Goal: Find specific page/section: Find specific page/section

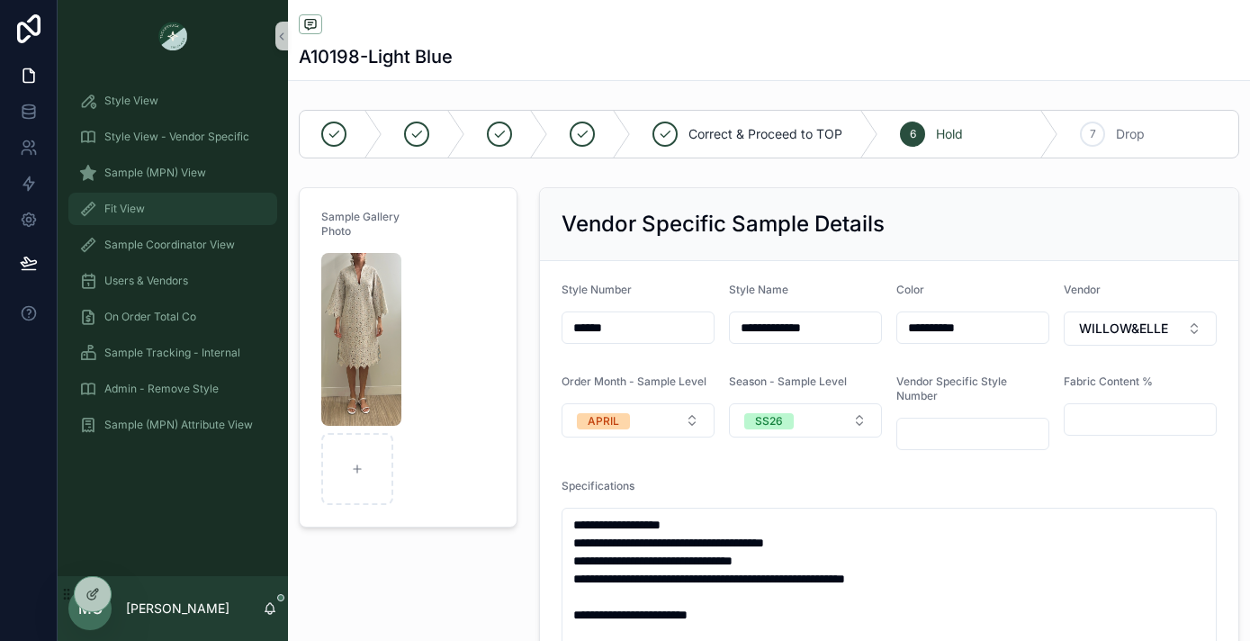
scroll to position [2415, 0]
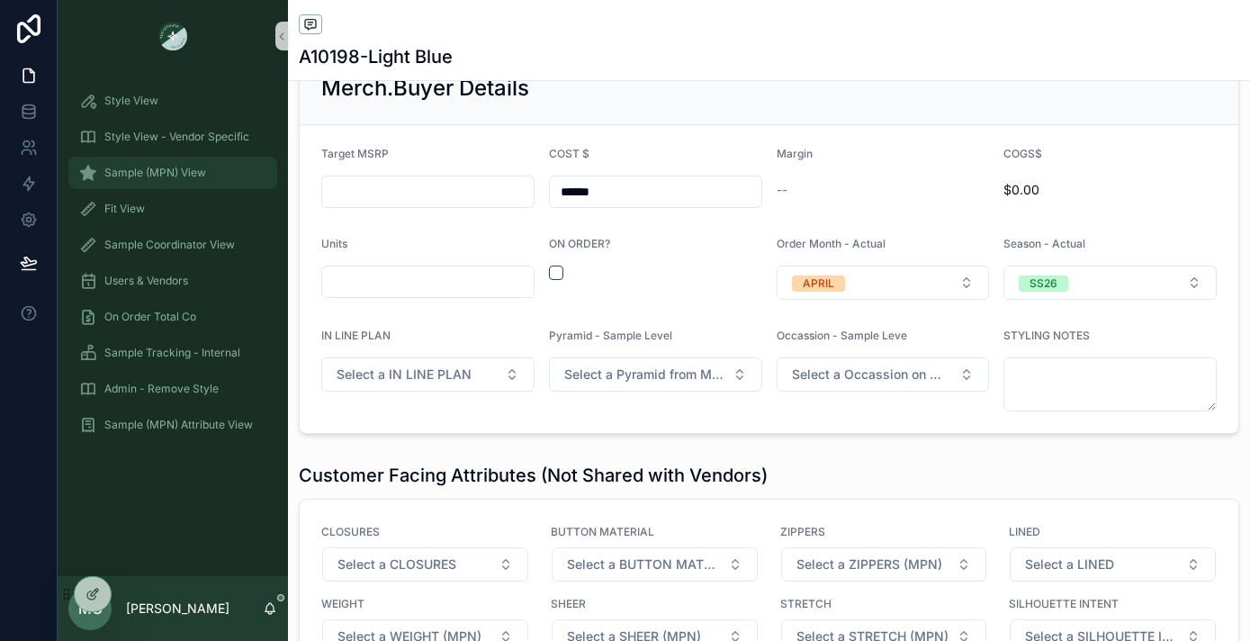
click at [129, 176] on span "Sample (MPN) View" at bounding box center [155, 173] width 102 height 14
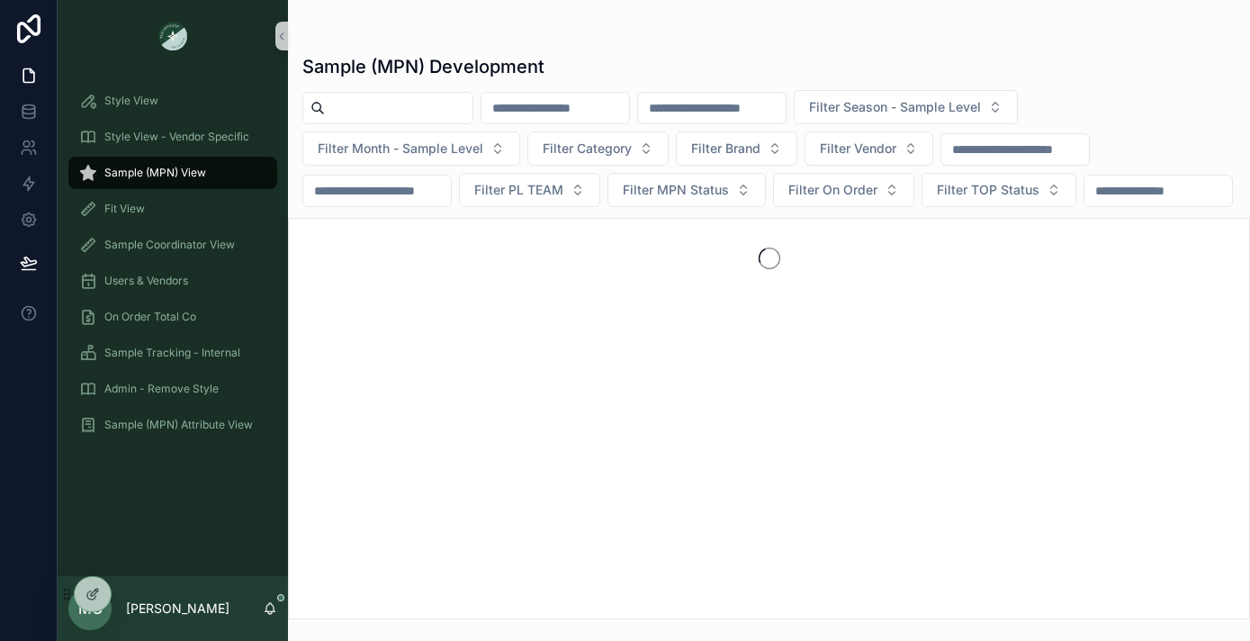
click at [399, 96] on input "scrollable content" at bounding box center [399, 107] width 148 height 25
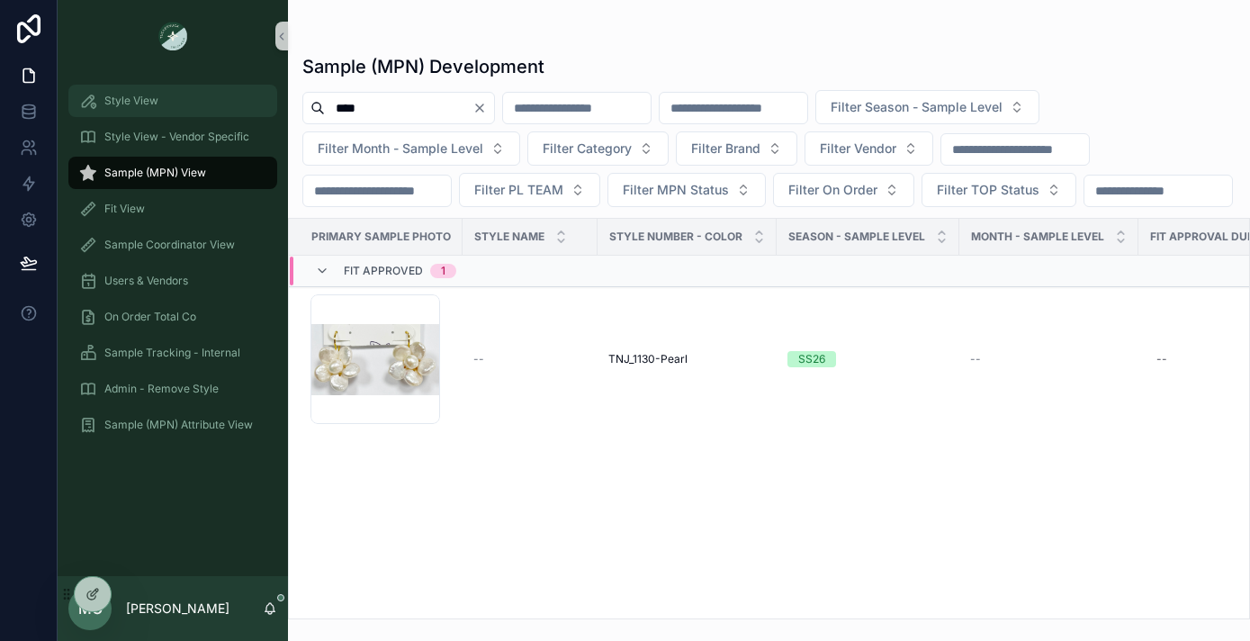
drag, startPoint x: 399, startPoint y: 108, endPoint x: 235, endPoint y: 106, distance: 163.8
click at [239, 108] on div "Style View Style View - Vendor Specific Sample (MPN) View Fit View Sample Coord…" at bounding box center [654, 320] width 1193 height 641
type input "******"
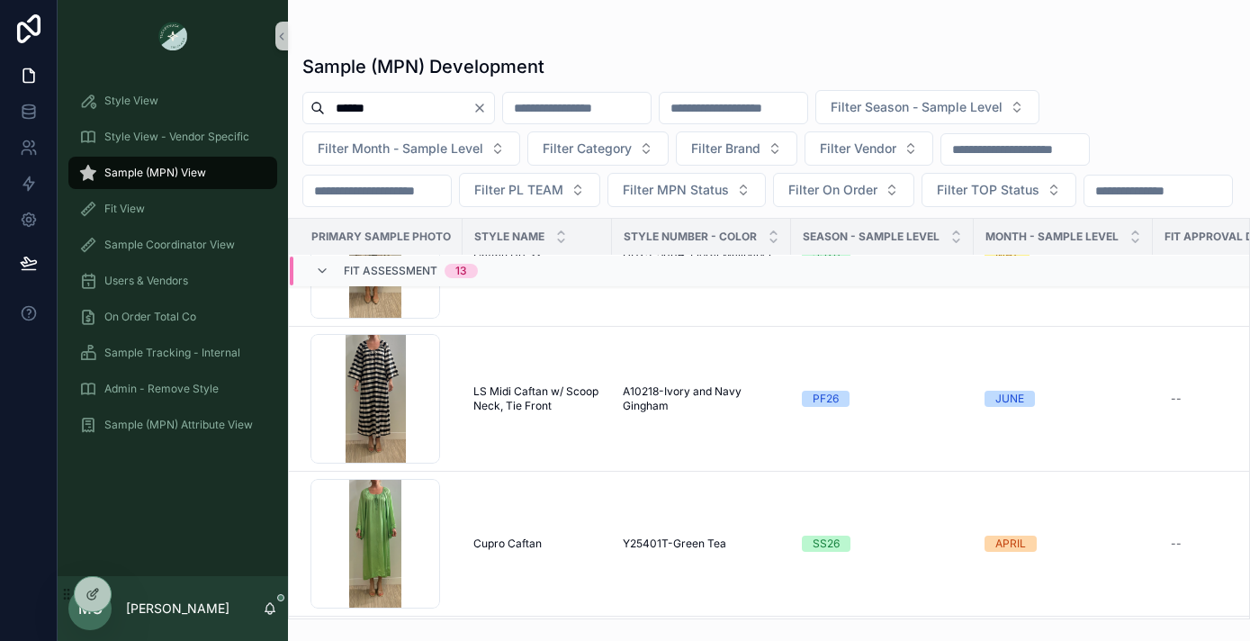
scroll to position [1673, 0]
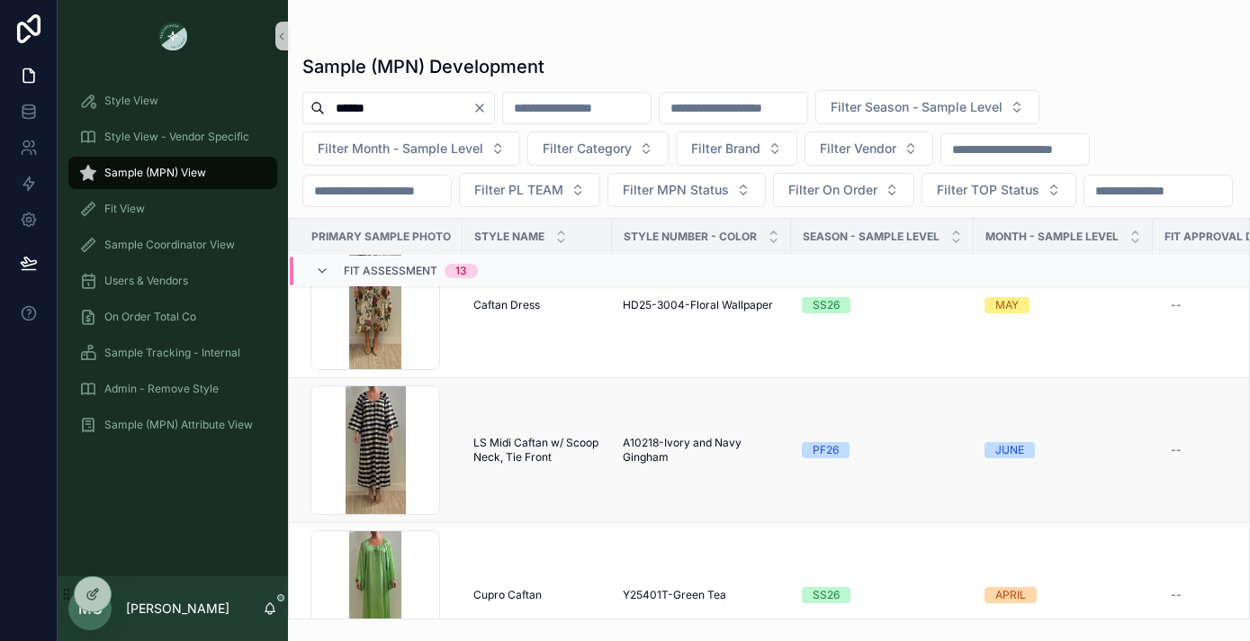
click at [519, 473] on td "LS Midi Caftan w/ Scoop Neck, Tie Front LS Midi Caftan w/ Scoop Neck, Tie Front" at bounding box center [537, 450] width 149 height 145
click at [505, 464] on span "LS Midi Caftan w/ Scoop Neck, Tie Front" at bounding box center [537, 450] width 128 height 29
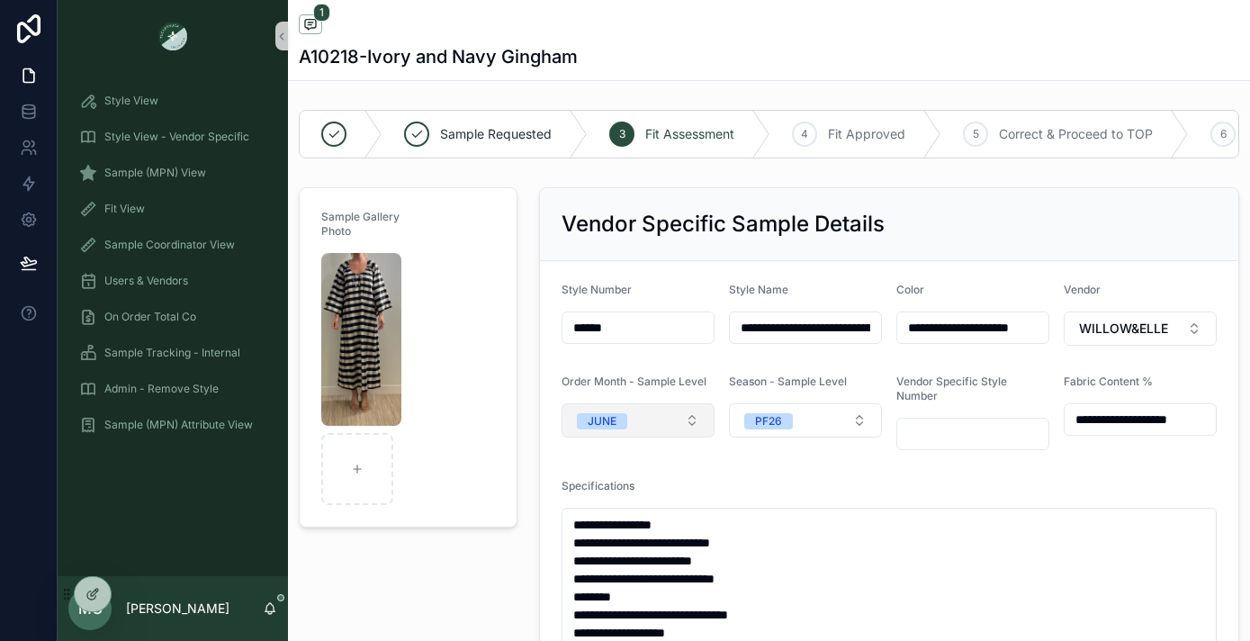
click at [639, 430] on button "JUNE" at bounding box center [638, 420] width 153 height 34
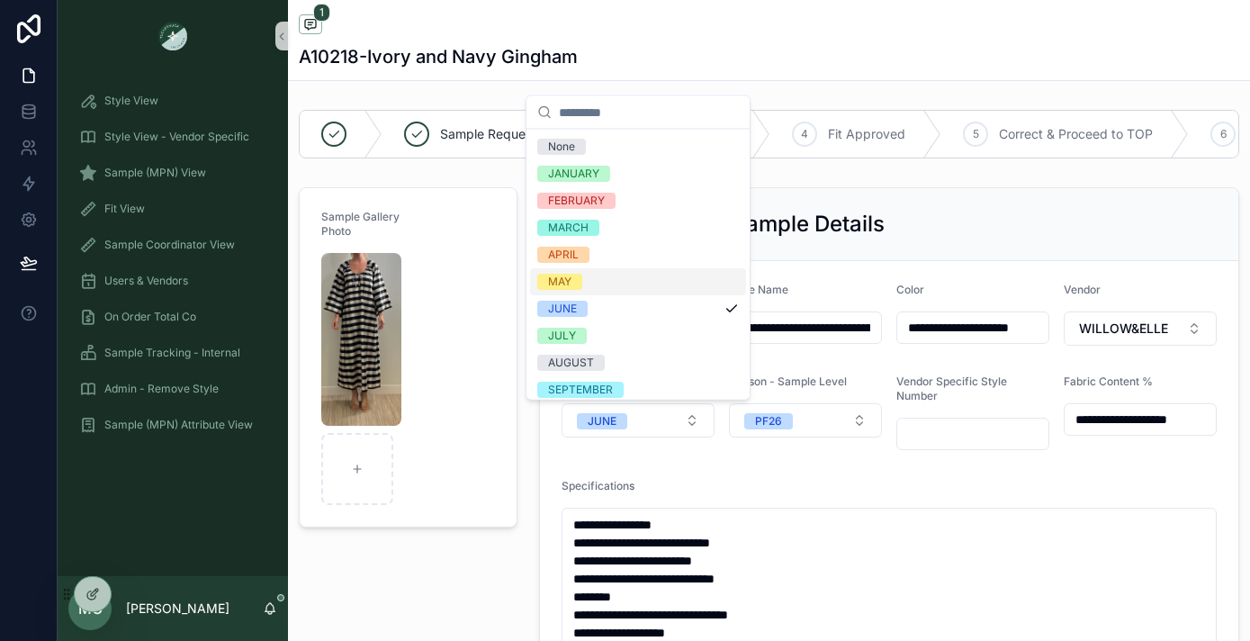
click at [570, 281] on div "MAY" at bounding box center [559, 282] width 23 height 16
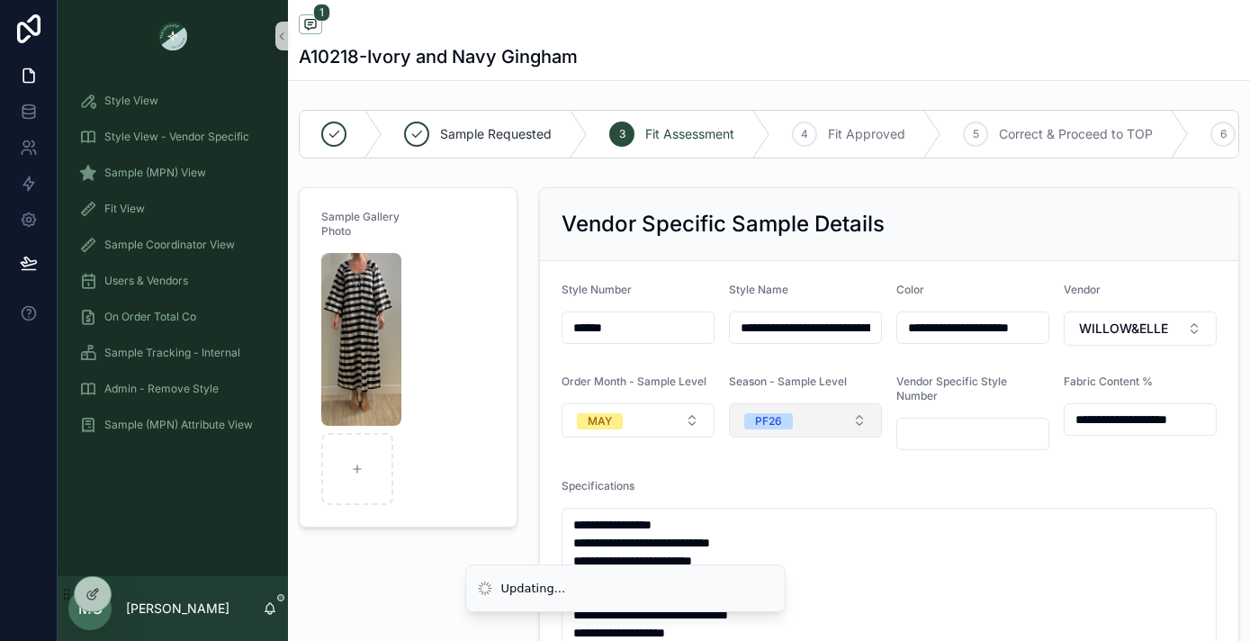
click at [794, 409] on button "PF26" at bounding box center [805, 420] width 153 height 34
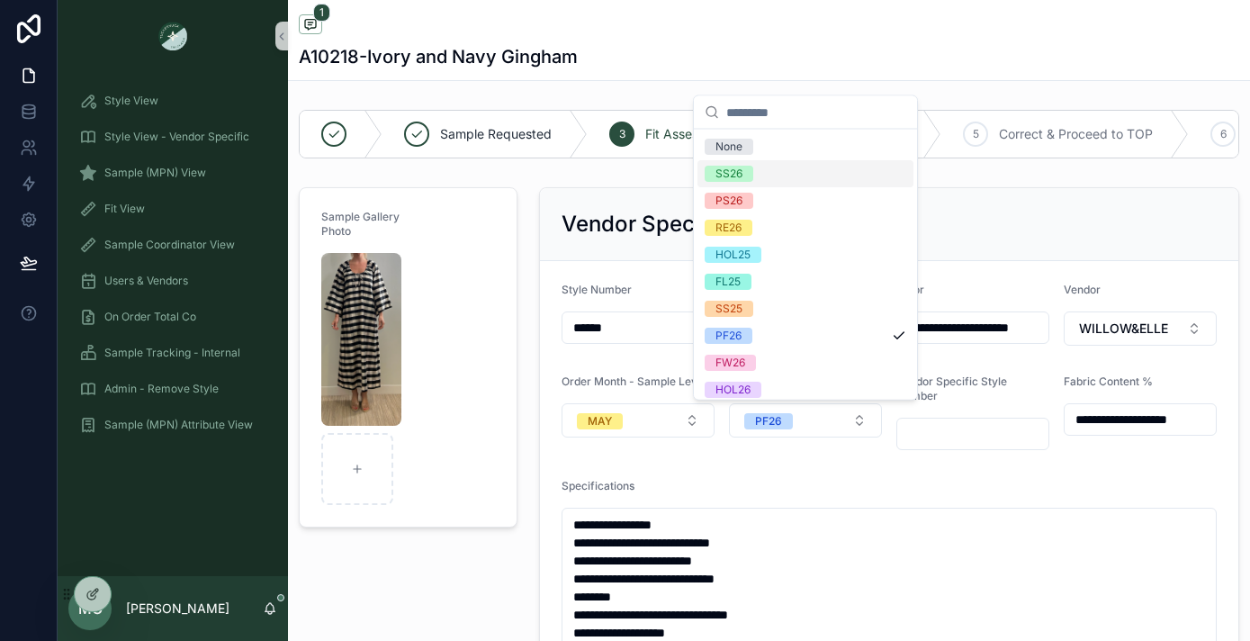
click at [747, 172] on span "SS26" at bounding box center [729, 174] width 49 height 16
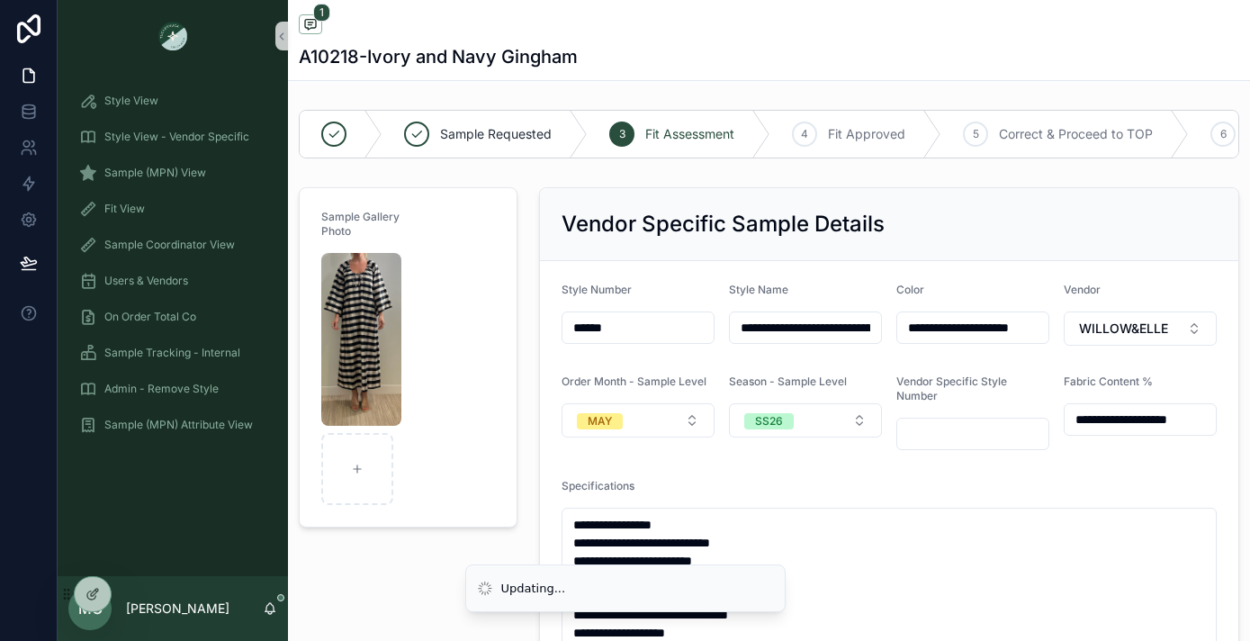
drag, startPoint x: 625, startPoint y: 329, endPoint x: 499, endPoint y: 329, distance: 126.0
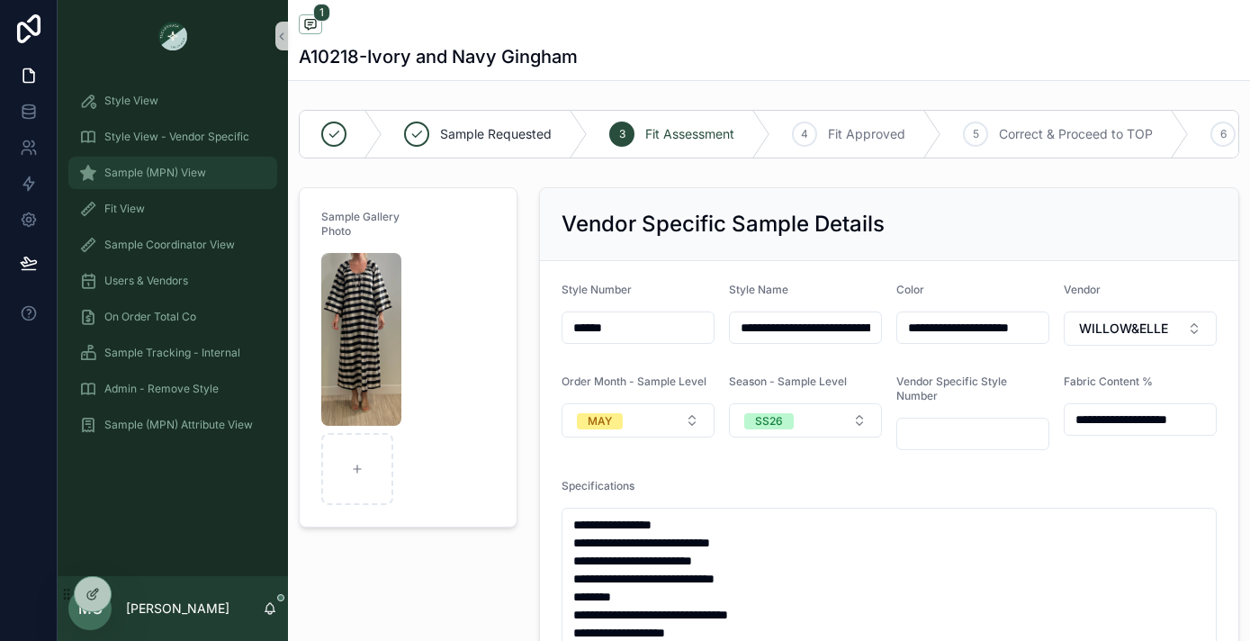
click at [173, 173] on span "Sample (MPN) View" at bounding box center [155, 173] width 102 height 14
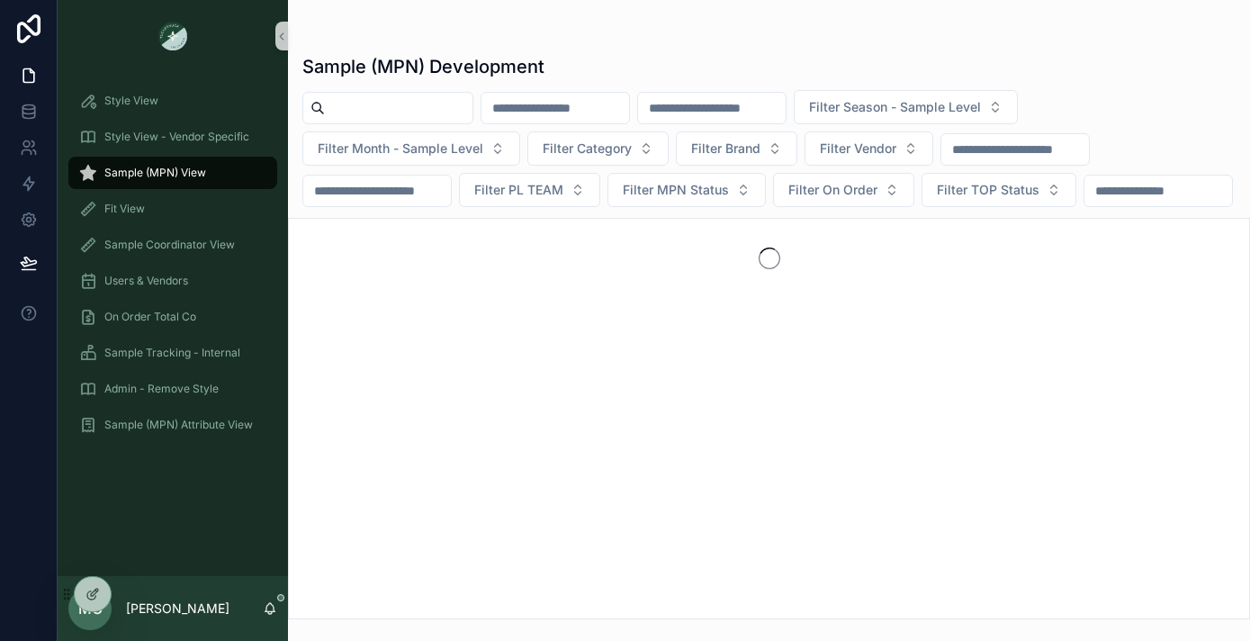
click at [382, 97] on input "scrollable content" at bounding box center [399, 107] width 148 height 25
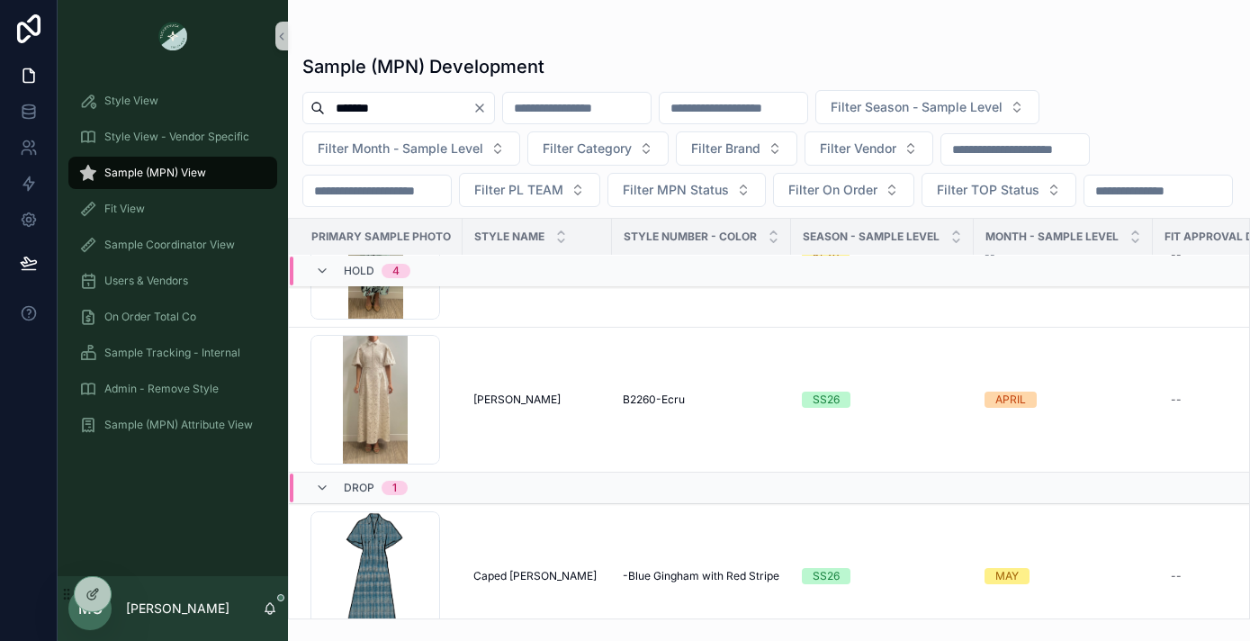
scroll to position [5635, 0]
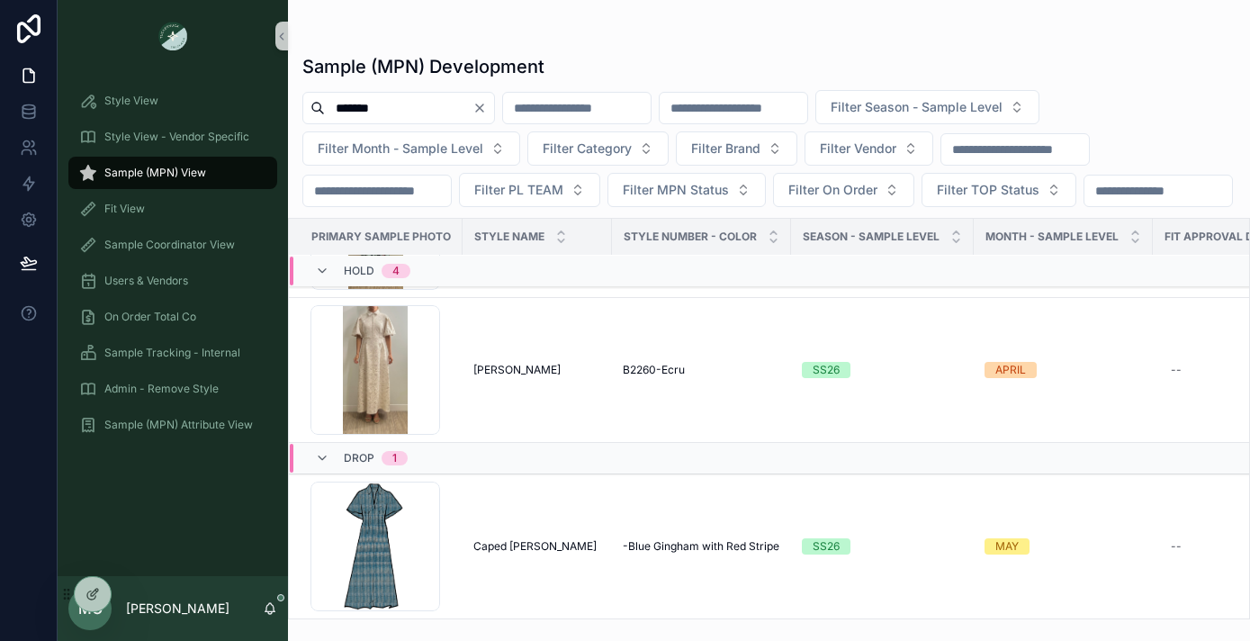
drag, startPoint x: 389, startPoint y: 107, endPoint x: 262, endPoint y: 99, distance: 127.2
click at [264, 99] on div "Style View Style View - Vendor Specific Sample (MPN) View Fit View Sample Coord…" at bounding box center [654, 320] width 1193 height 641
type input "****"
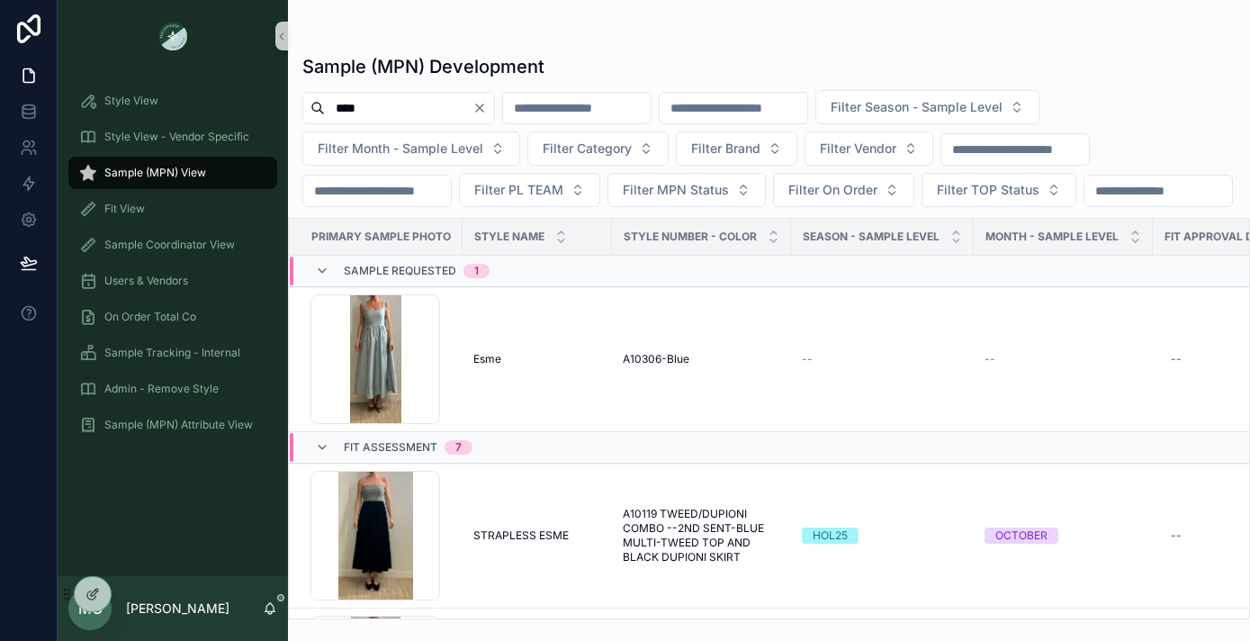
scroll to position [18, 0]
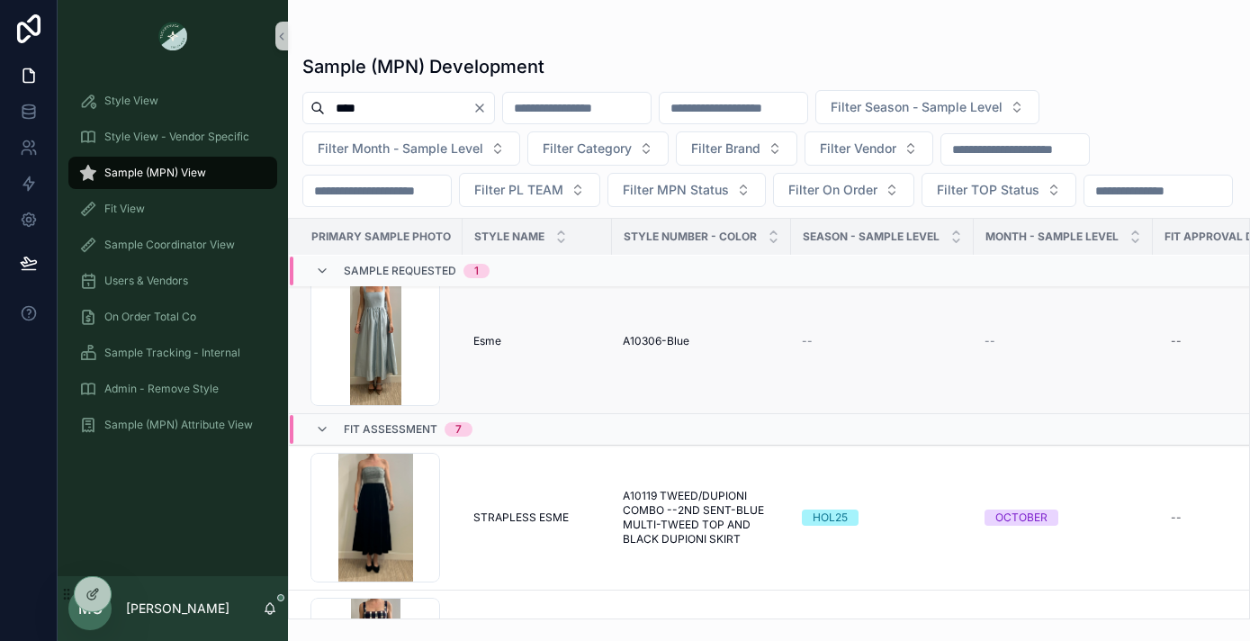
click at [487, 348] on span "Esme" at bounding box center [487, 341] width 28 height 14
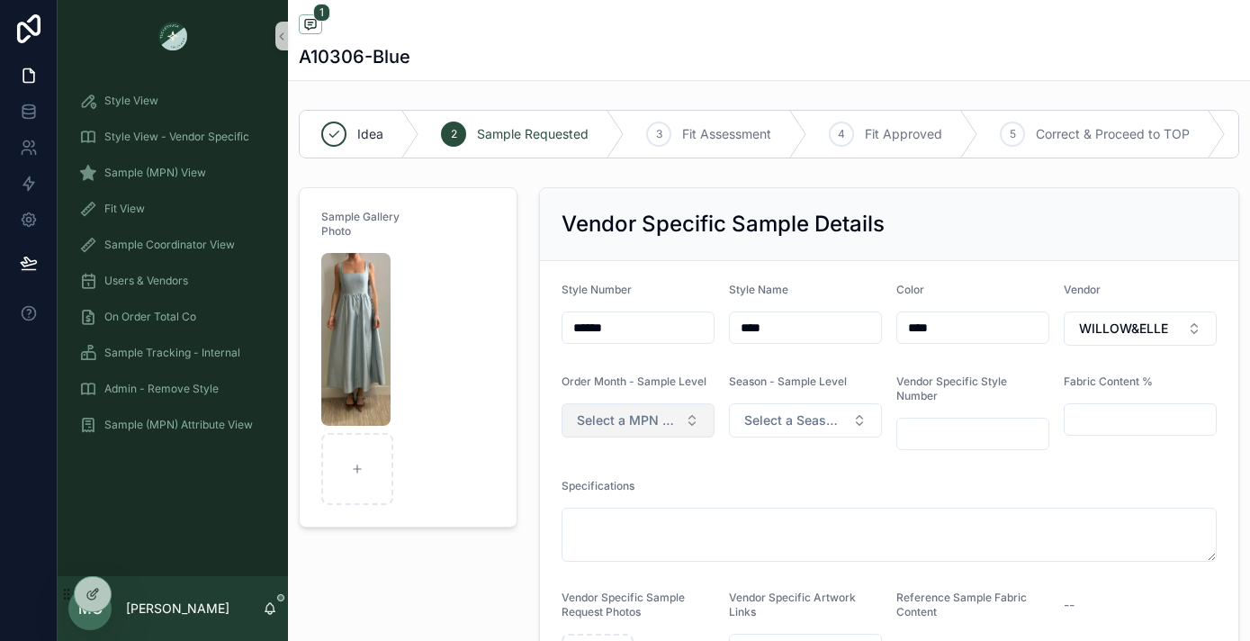
click at [630, 411] on span "Select a MPN LEVEL ORDER MONTH" at bounding box center [627, 420] width 101 height 18
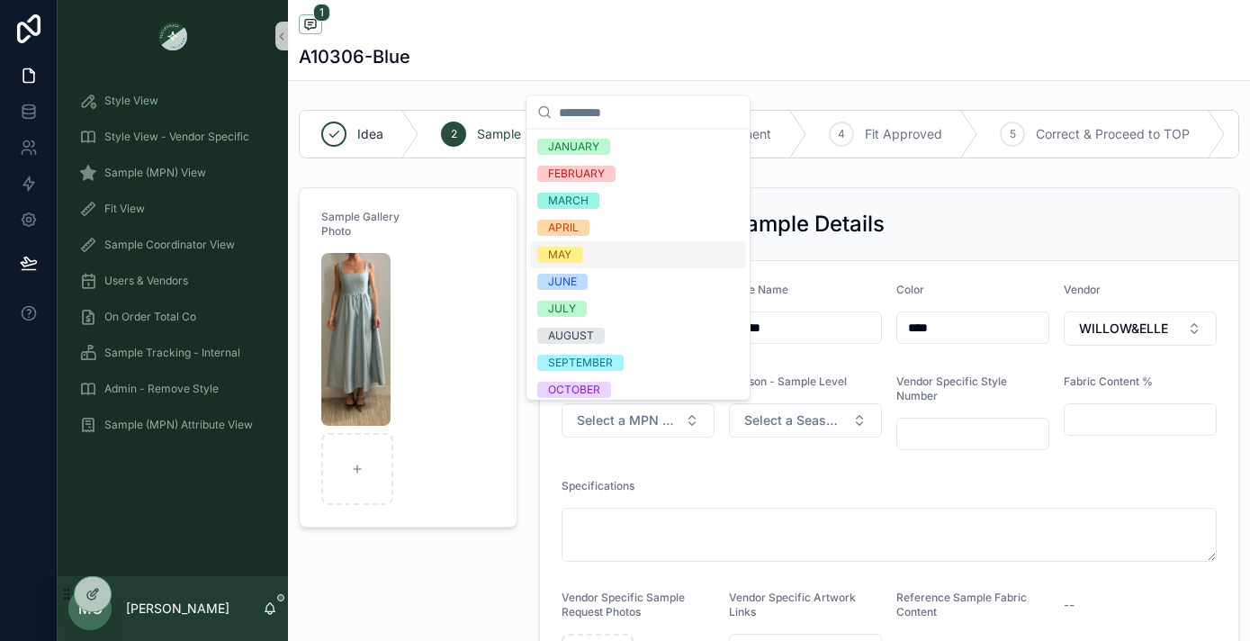
click at [567, 248] on div "MAY" at bounding box center [559, 255] width 23 height 16
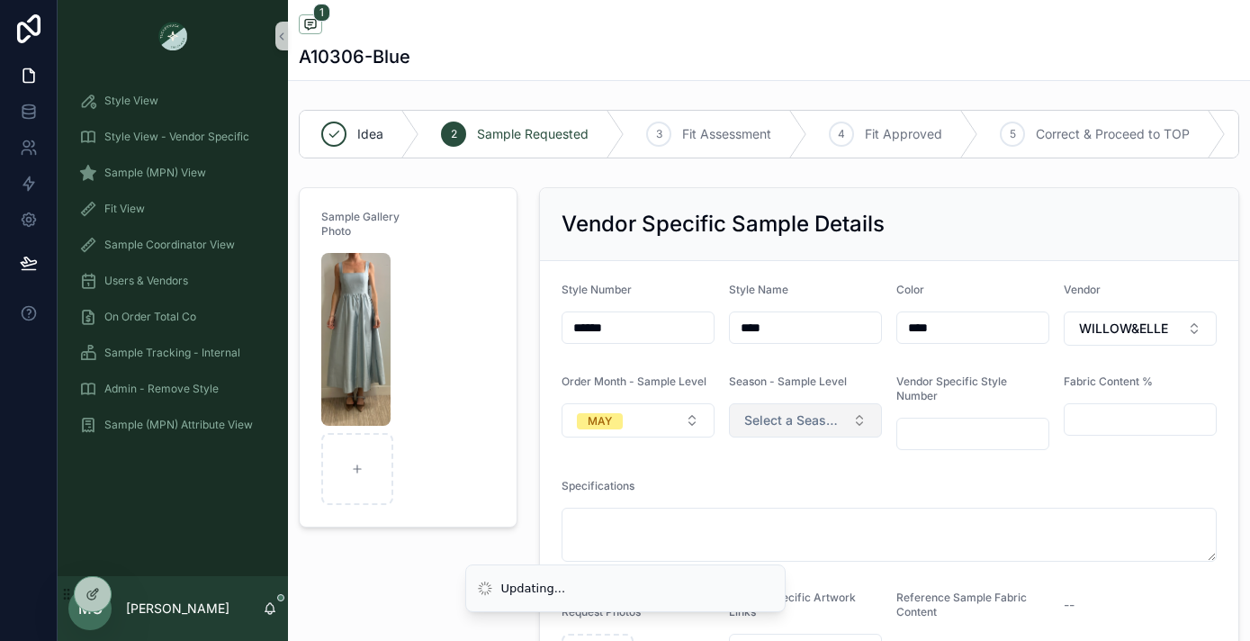
click at [739, 425] on button "Select a Season on MPN Level" at bounding box center [805, 420] width 153 height 34
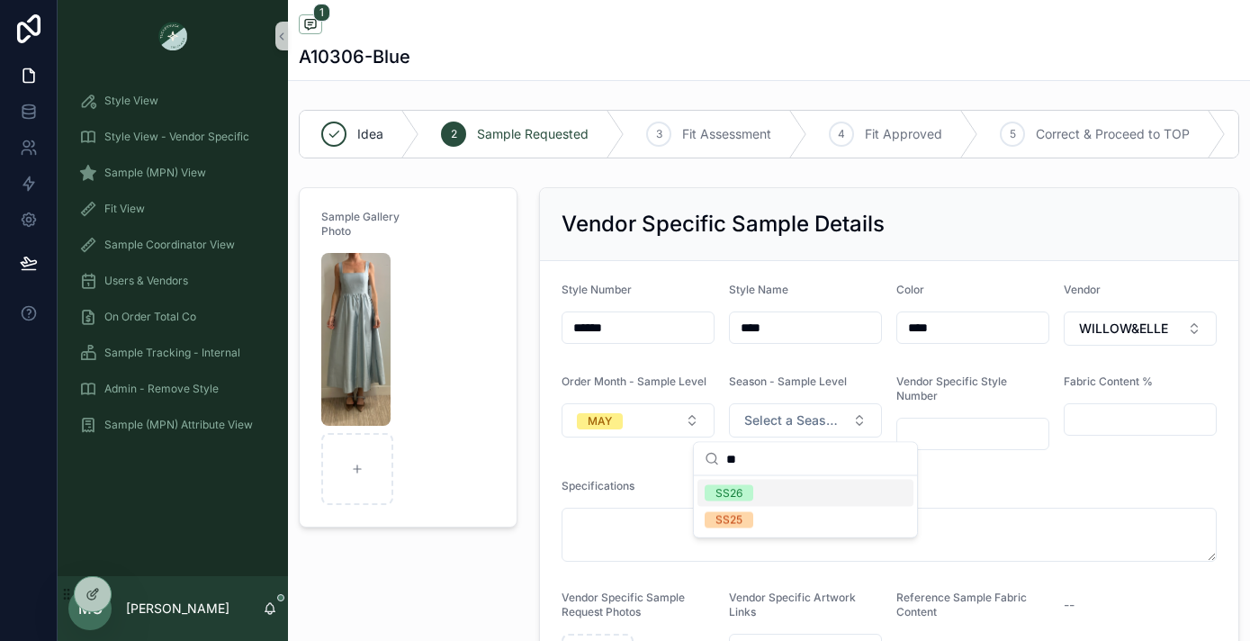
type input "**"
click at [730, 492] on div "SS26" at bounding box center [729, 493] width 27 height 16
drag, startPoint x: 627, startPoint y: 327, endPoint x: 526, endPoint y: 327, distance: 100.8
